Goal: Task Accomplishment & Management: Use online tool/utility

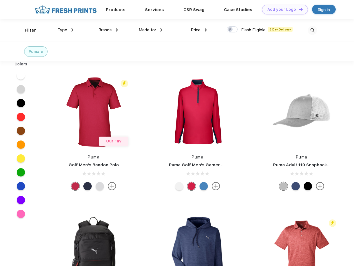
click at [283, 9] on link "Add your Logo Design Tool" at bounding box center [285, 10] width 46 height 10
click at [0, 0] on div "Design Tool" at bounding box center [0, 0] width 0 height 0
click at [298, 9] on link "Add your Logo Design Tool" at bounding box center [285, 10] width 46 height 10
click at [27, 30] on div "Filter" at bounding box center [30, 30] width 11 height 6
click at [65, 30] on span "Type" at bounding box center [62, 29] width 10 height 5
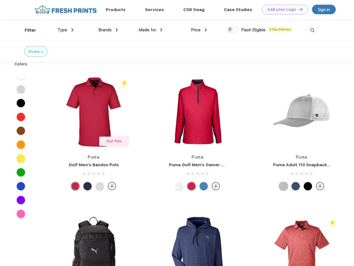
click at [108, 30] on span "Brands" at bounding box center [104, 29] width 13 height 5
click at [150, 30] on span "Made for" at bounding box center [146, 29] width 17 height 5
click at [199, 30] on span "Price" at bounding box center [196, 29] width 10 height 5
click at [232, 30] on div at bounding box center [231, 29] width 11 height 6
click at [230, 30] on input "checkbox" at bounding box center [228, 28] width 4 height 4
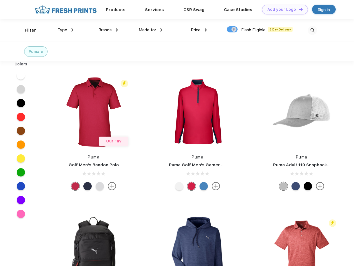
click at [312, 30] on img at bounding box center [311, 30] width 9 height 9
